Goal: Information Seeking & Learning: Learn about a topic

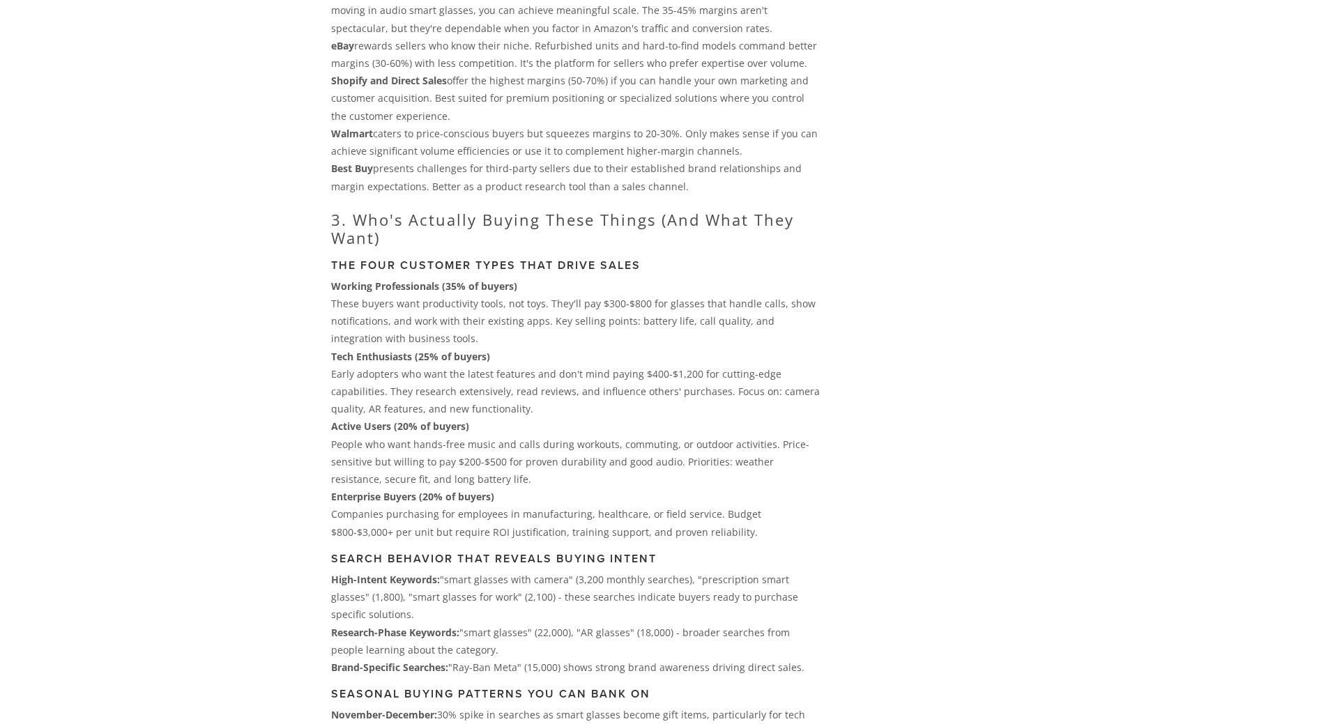
scroll to position [1955, 0]
drag, startPoint x: 332, startPoint y: 418, endPoint x: 492, endPoint y: 468, distance: 168.2
click at [492, 468] on p "Active Users (20% of buyers) People who want hands-free music and calls during …" at bounding box center [575, 452] width 489 height 70
copy p "Active Users (20% of buyers) People who want hands-free music and calls during …"
click at [455, 375] on p "Tech Enthusiasts (25% of buyers) Early adopters who want the latest features an…" at bounding box center [575, 382] width 489 height 70
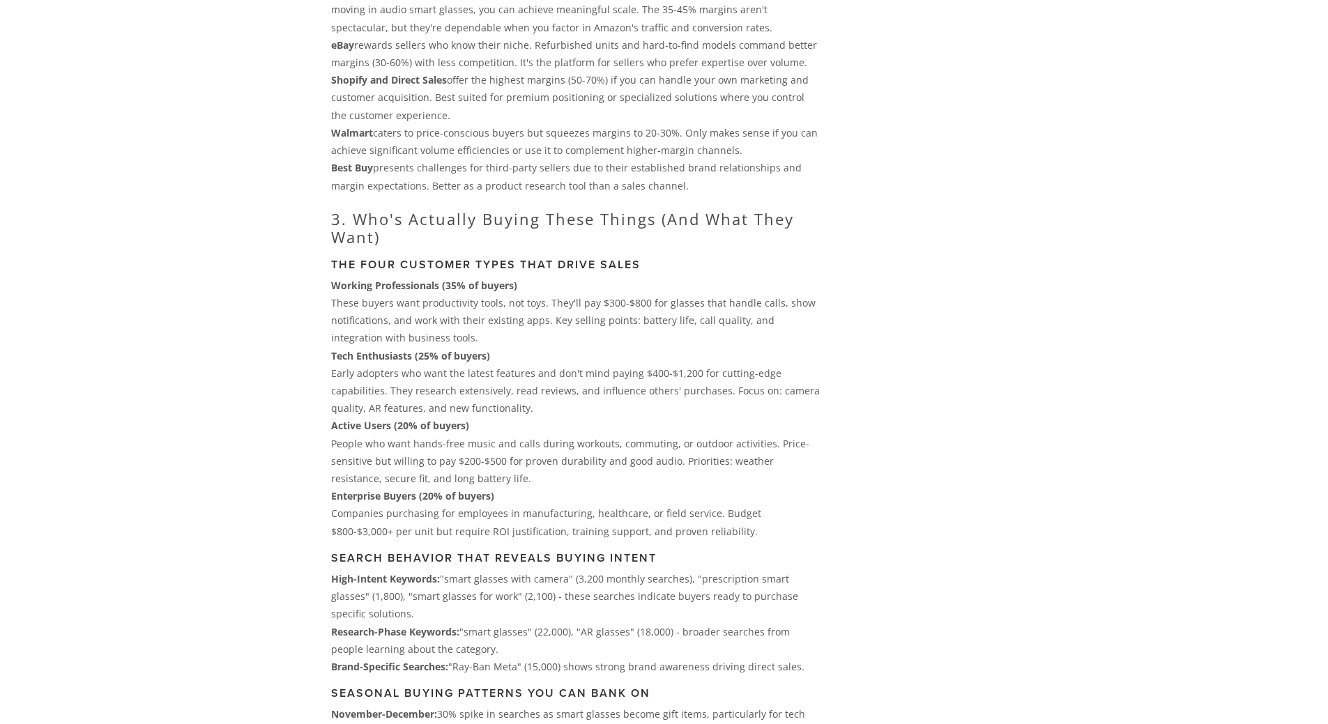
drag, startPoint x: 323, startPoint y: 340, endPoint x: 591, endPoint y: 409, distance: 276.0
click at [591, 409] on div "Platform Performance Reality Check Amazon delivers the volume sellers need to b…" at bounding box center [575, 482] width 512 height 1059
copy div "with business tools. Tech Enthusiasts (25% of buyers) Early adopters who want t…"
drag, startPoint x: 333, startPoint y: 486, endPoint x: 691, endPoint y: 525, distance: 360.5
click at [691, 525] on p "Enterprise Buyers (20% of buyers) Companies purchasing for employees in manufac…" at bounding box center [575, 513] width 489 height 53
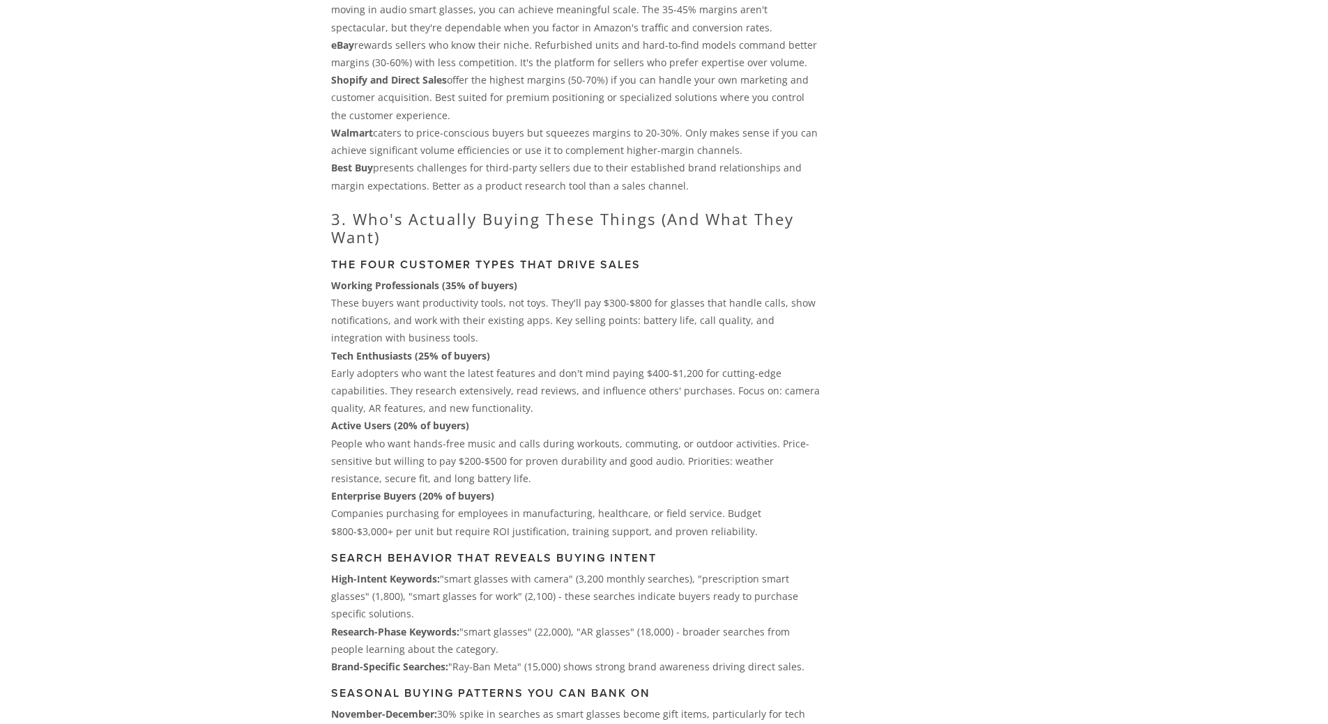
copy p "Enterprise Buyers (20% of buyers) Companies purchasing for employees in manufac…"
drag, startPoint x: 335, startPoint y: 273, endPoint x: 450, endPoint y: 330, distance: 128.5
click at [450, 330] on p "Working Professionals (35% of buyers) These buyers want productivity tools, not…" at bounding box center [575, 312] width 489 height 70
copy p "Working Professionals (35% of buyers) These buyers want productivity tools, not…"
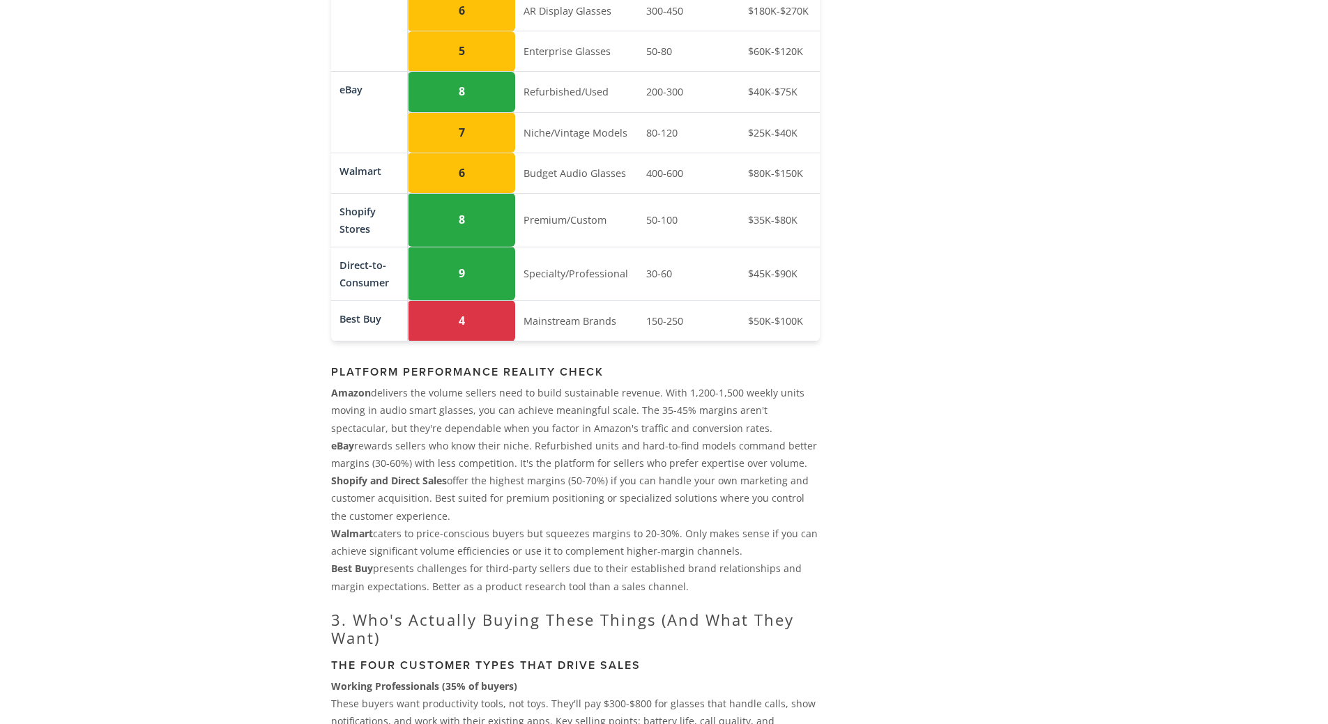
scroll to position [1555, 0]
drag, startPoint x: 329, startPoint y: 356, endPoint x: 708, endPoint y: 577, distance: 439.3
copy div "Platform Performance Reality Check Amazon delivers the volume sellers need to b…"
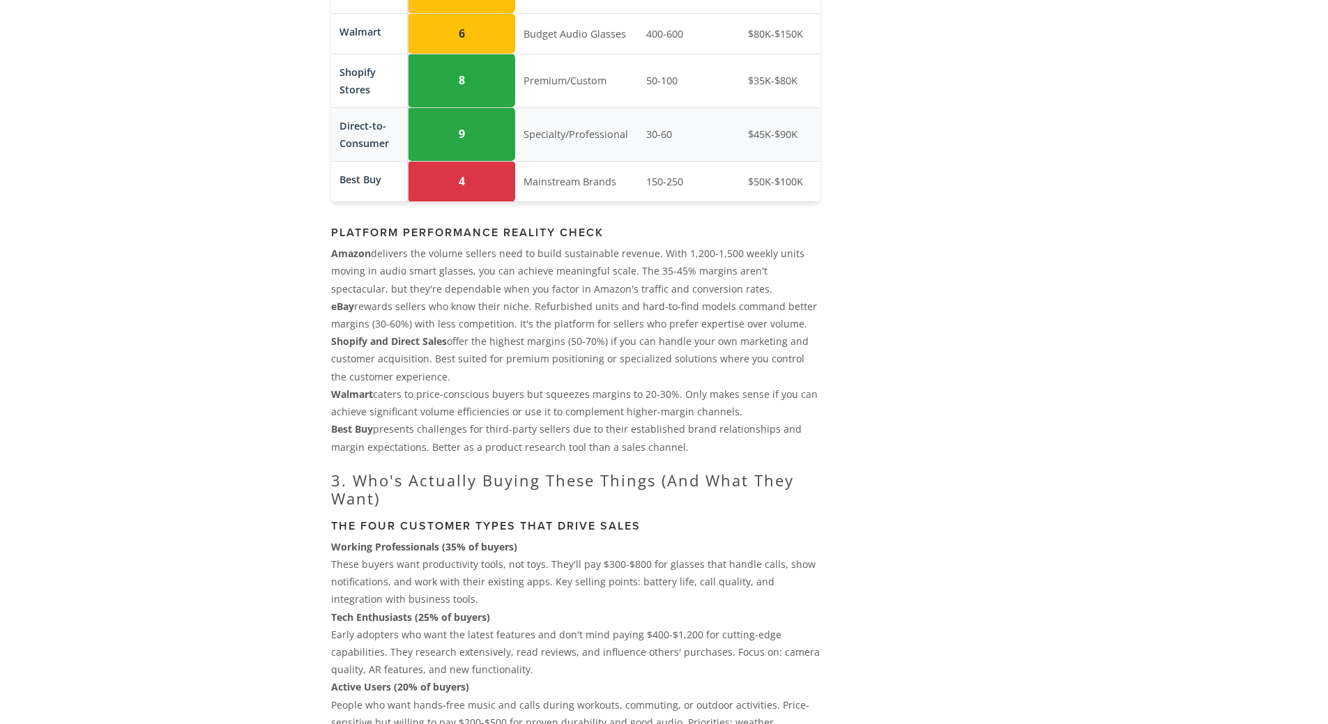
scroll to position [1695, 0]
click at [501, 362] on p "Shopify and Direct Sales offer the highest margins (50-70%) if you can handle y…" at bounding box center [575, 357] width 489 height 53
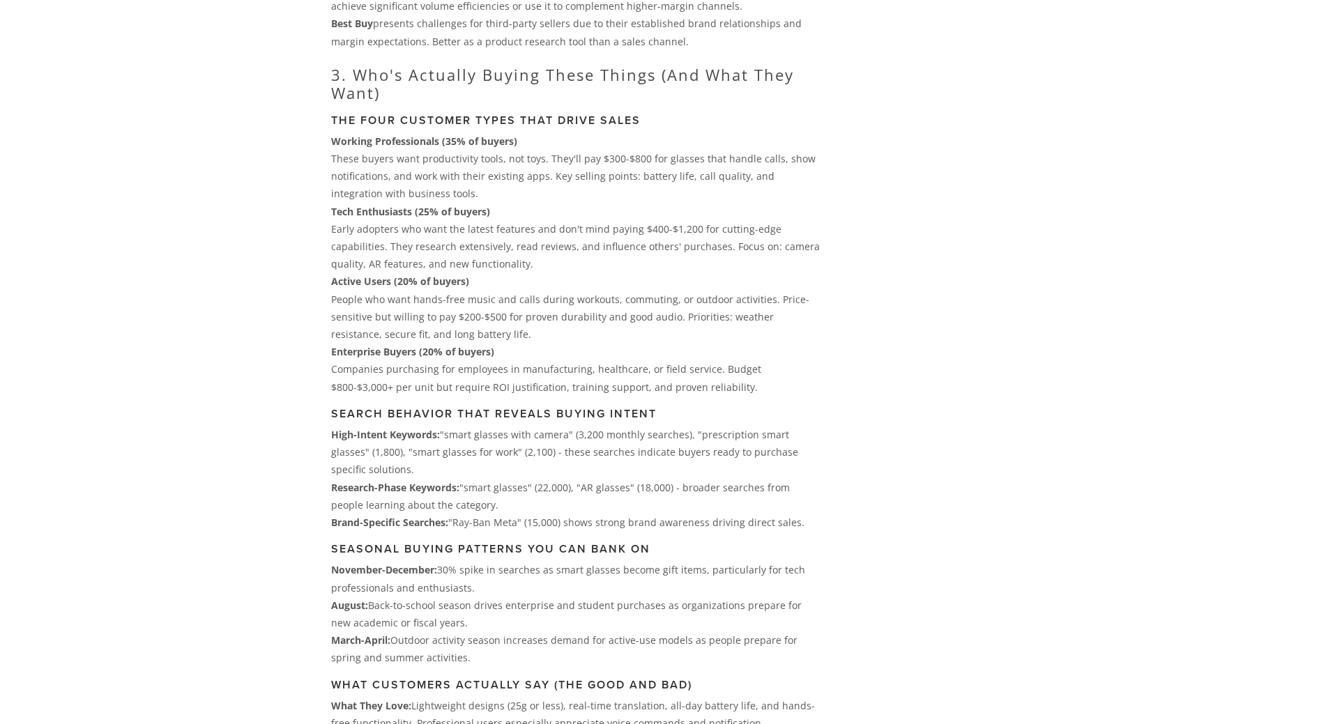
scroll to position [2100, 0]
drag, startPoint x: 486, startPoint y: 439, endPoint x: 449, endPoint y: 444, distance: 37.3
click at [449, 444] on p "High-Intent Keywords: "smart glasses with camera" (3,200 monthly searches), "pr…" at bounding box center [575, 451] width 489 height 53
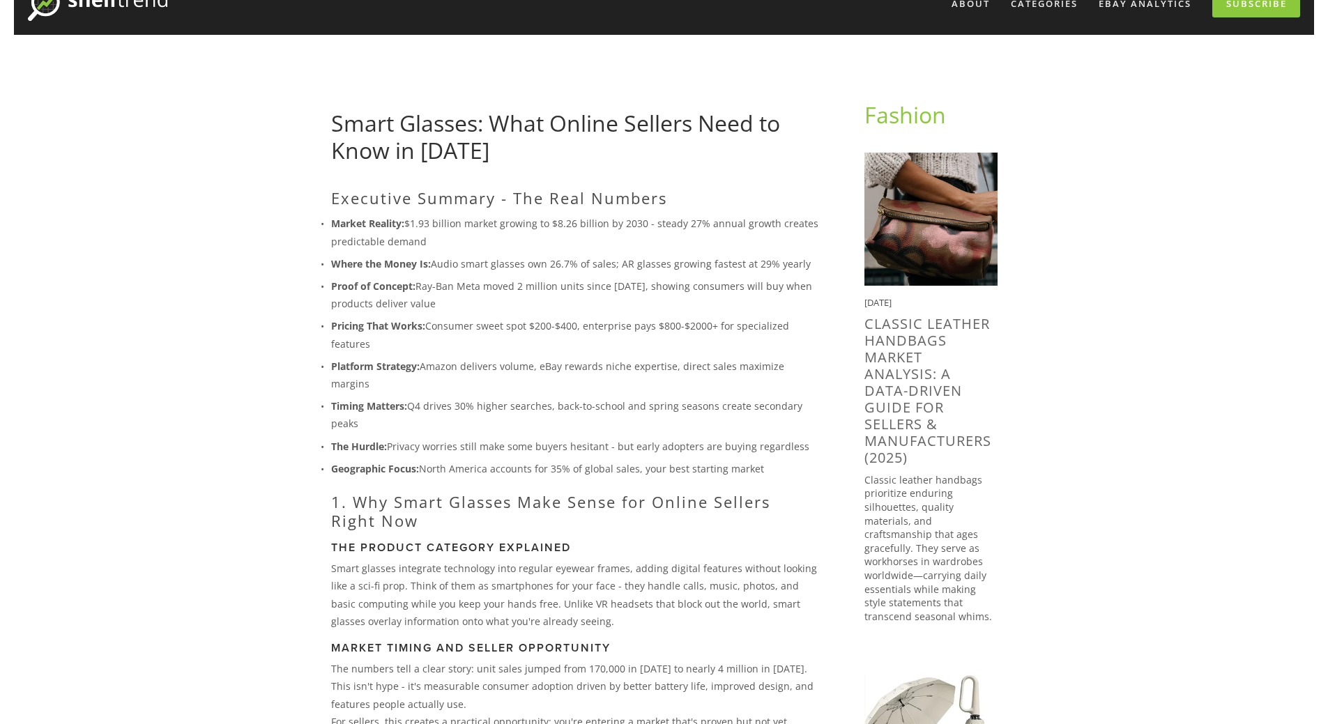
scroll to position [77, 0]
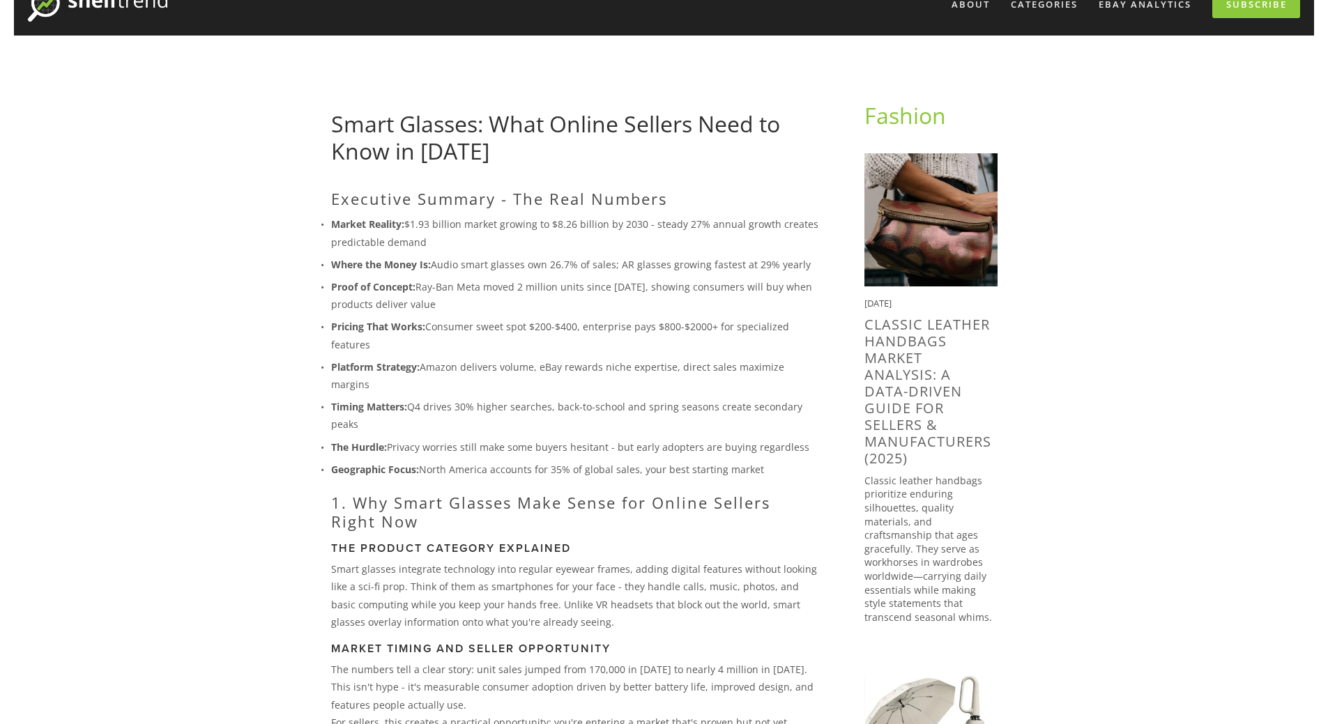
drag, startPoint x: 424, startPoint y: 365, endPoint x: 830, endPoint y: 371, distance: 406.5
click at [830, 371] on div "Executive Summary - The Real Numbers Market Reality: $1.93 billion market growi…" at bounding box center [575, 663] width 512 height 946
copy p "Amazon delivers volume, eBay rewards niche expertise, direct sales maximize mar…"
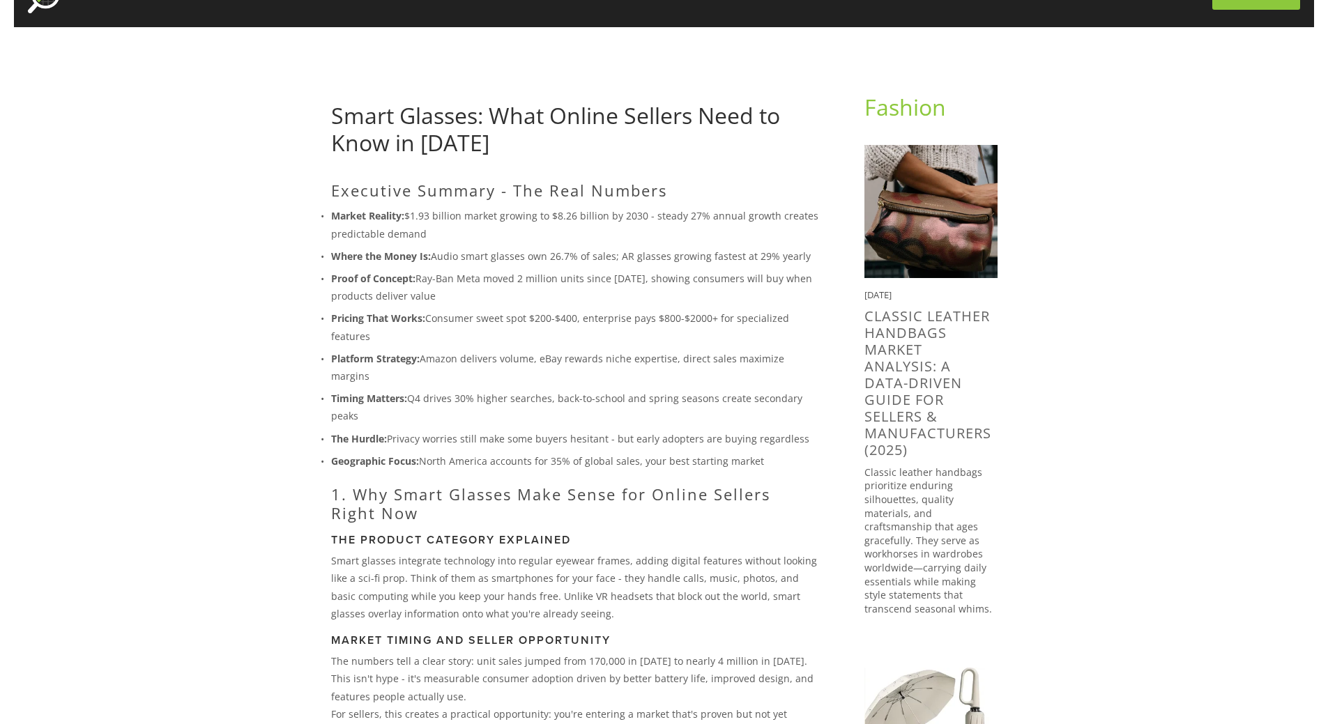
scroll to position [86, 0]
click at [405, 429] on p "The Hurdle: Privacy worries still make some buyers hesitant - but early adopter…" at bounding box center [575, 437] width 489 height 17
drag, startPoint x: 423, startPoint y: 442, endPoint x: 630, endPoint y: 454, distance: 206.7
click at [630, 454] on div "Executive Summary - The Real Numbers Market Reality: $1.93 billion market growi…" at bounding box center [575, 648] width 489 height 934
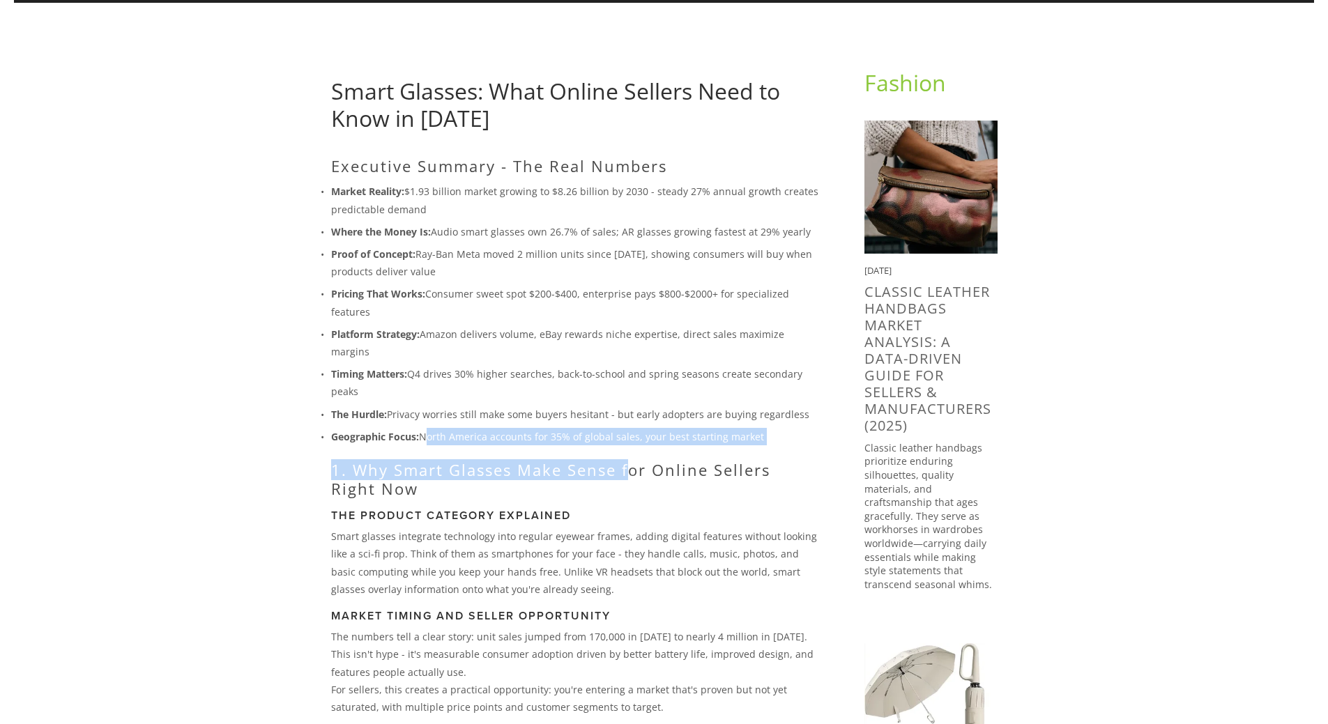
scroll to position [94, 0]
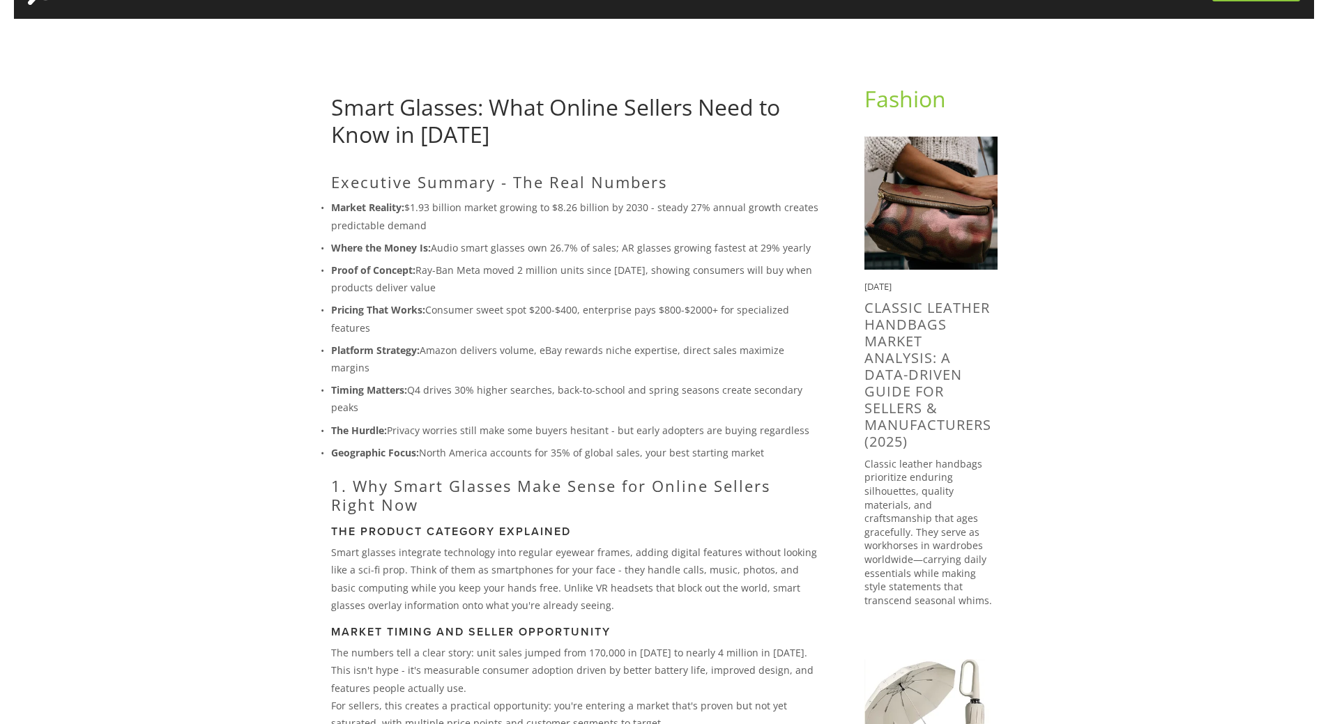
click at [443, 363] on ul "Market Reality: $1.93 billion market growing to $8.26 billion by 2030 - steady …" at bounding box center [575, 330] width 489 height 263
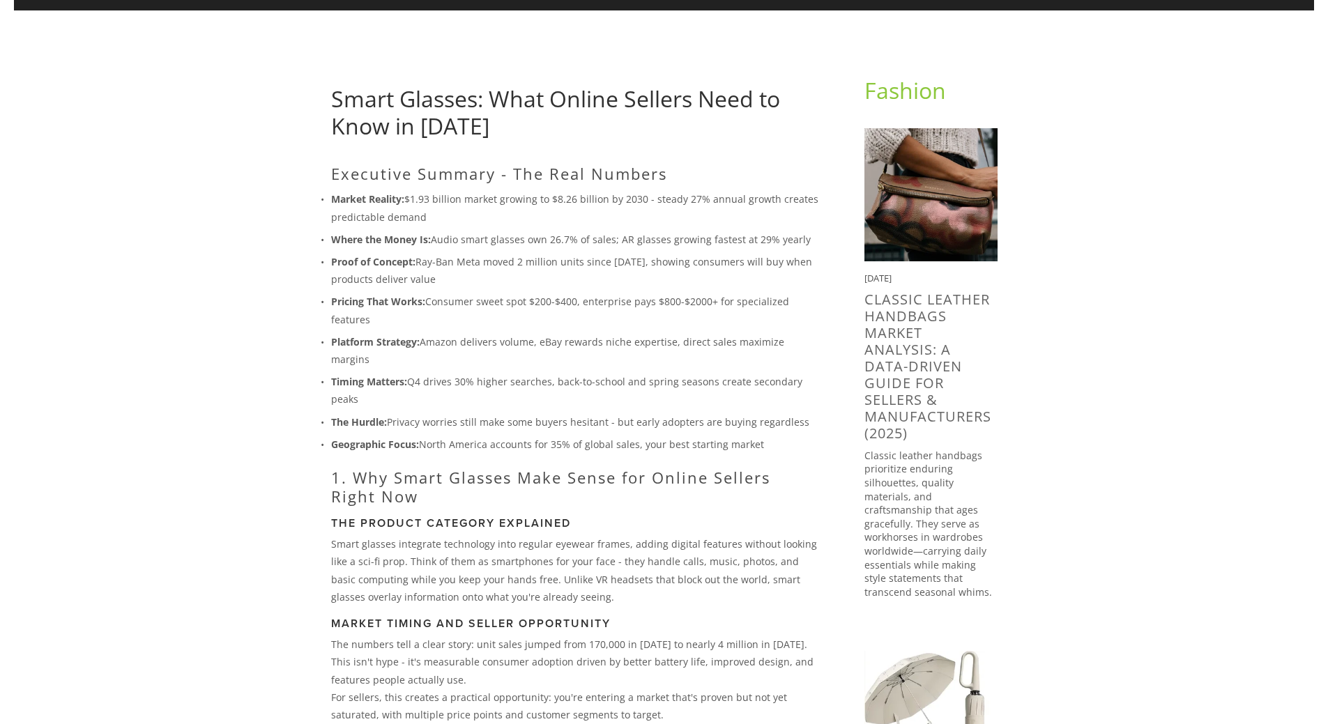
scroll to position [103, 0]
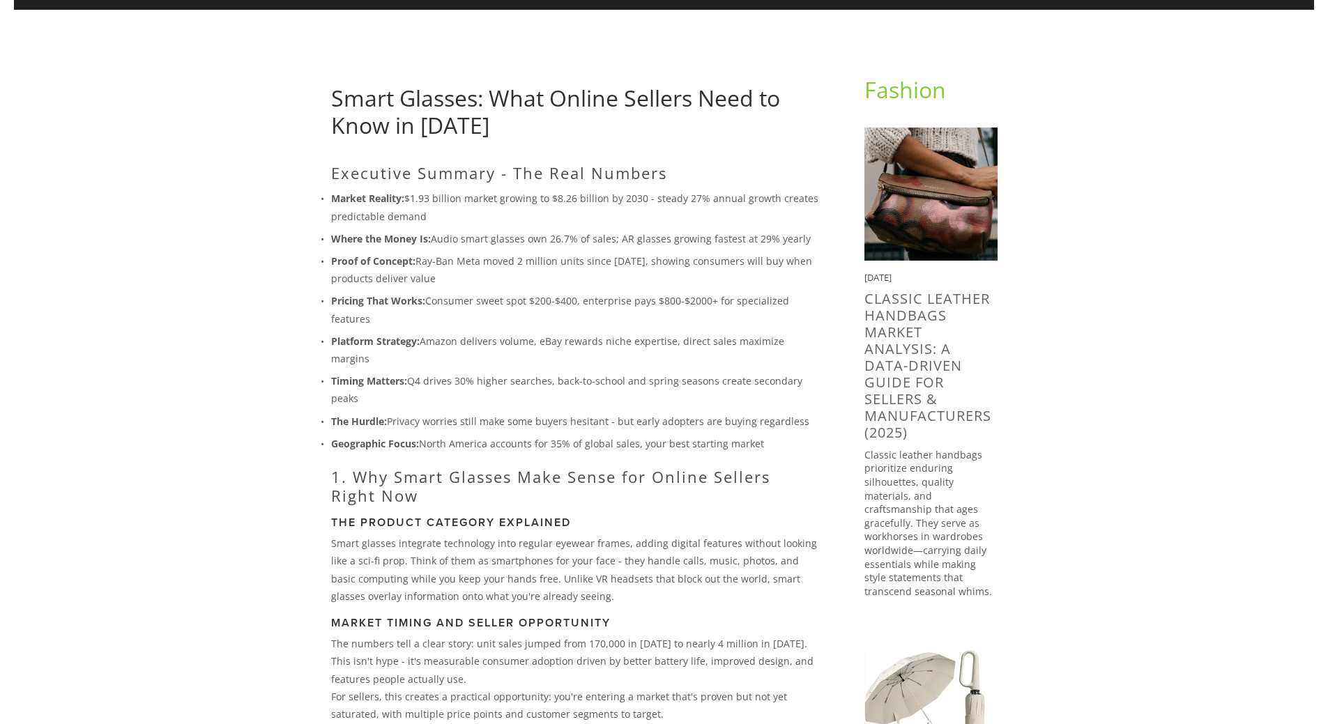
drag, startPoint x: 387, startPoint y: 383, endPoint x: 330, endPoint y: 363, distance: 60.6
click at [331, 372] on p "Timing Matters: Q4 drives 30% higher searches, back-to-school and spring season…" at bounding box center [575, 389] width 489 height 35
copy p "Timing Matters: Q4 drives 30% higher searches, back-to-school and spring season…"
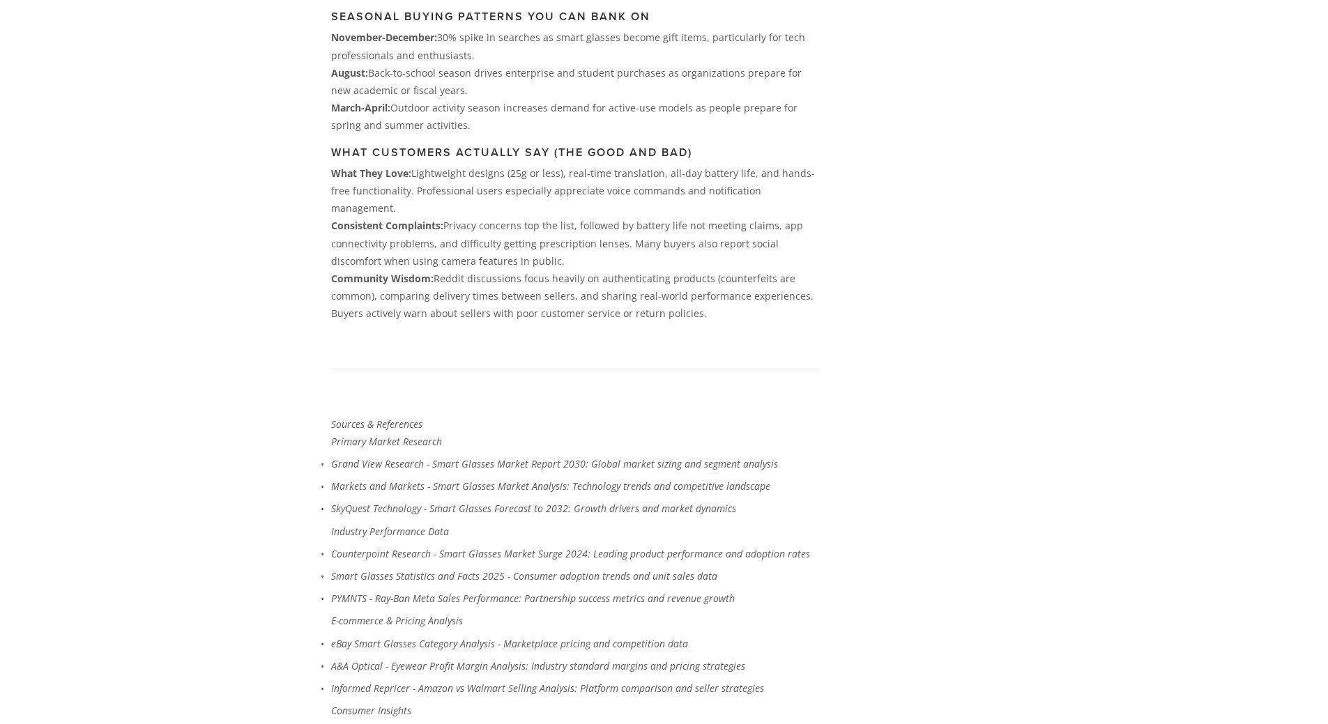
scroll to position [2631, 0]
drag, startPoint x: 395, startPoint y: 317, endPoint x: 384, endPoint y: 259, distance: 58.9
click at [384, 273] on strong "Community Wisdom:" at bounding box center [382, 279] width 102 height 13
